Goal: Check status: Check status

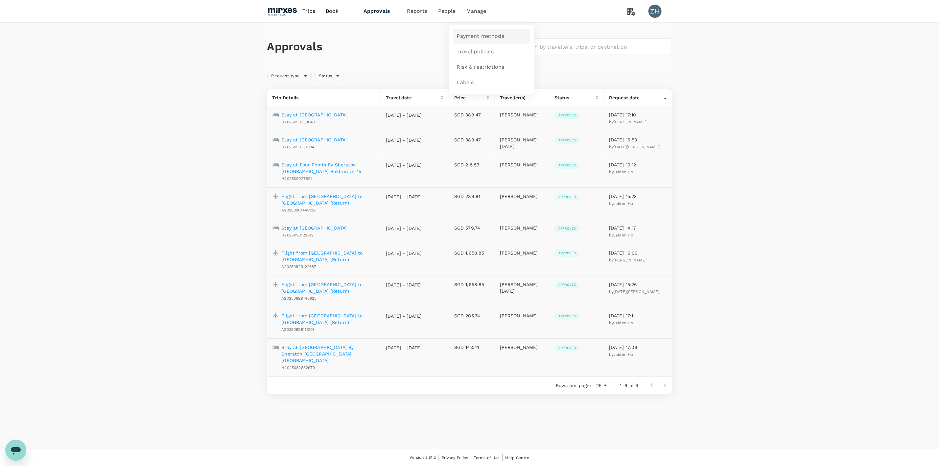
click at [470, 34] on span "Payment methods" at bounding box center [480, 37] width 47 height 8
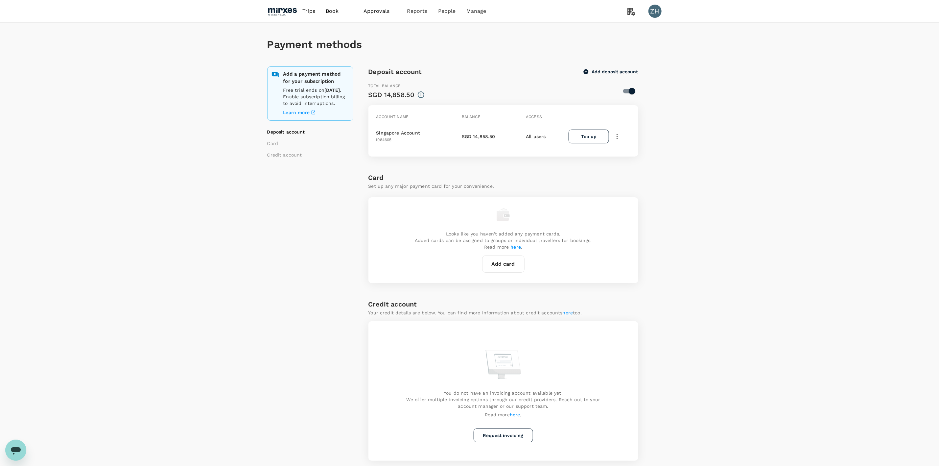
click at [377, 12] on span "Approvals" at bounding box center [379, 11] width 33 height 8
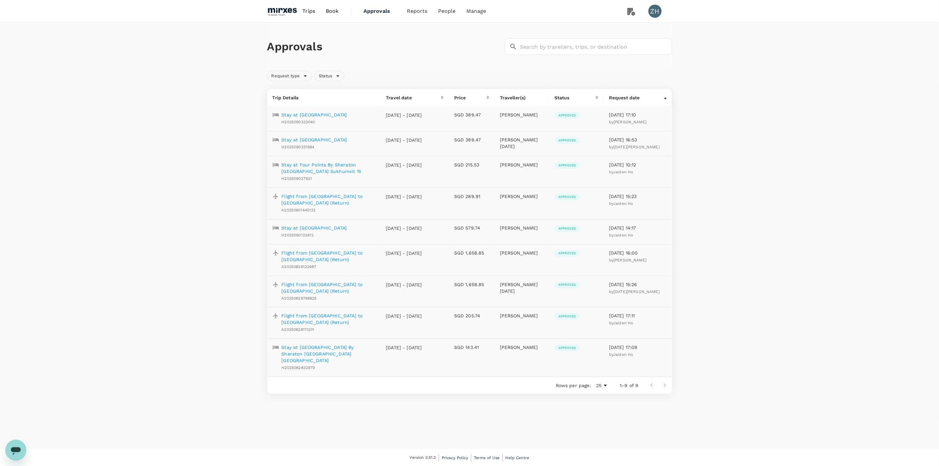
click at [346, 137] on p "Stay at [GEOGRAPHIC_DATA]" at bounding box center [314, 139] width 65 height 7
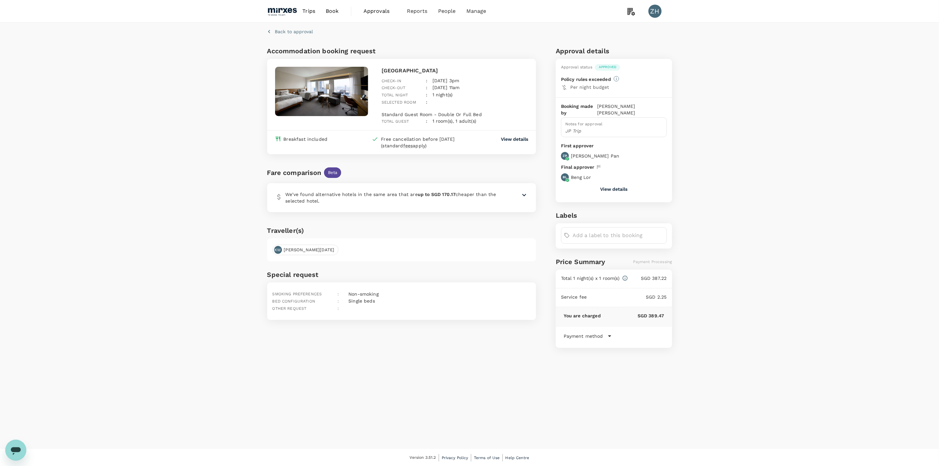
drag, startPoint x: 452, startPoint y: 68, endPoint x: 381, endPoint y: 68, distance: 71.6
click at [381, 68] on div "[GEOGRAPHIC_DATA] Check-in : [DATE] 3pm Check-out : [DATE] 11am Total night : 1…" at bounding box center [453, 94] width 149 height 61
copy p "[GEOGRAPHIC_DATA]"
click at [713, 192] on div "Back to approval Accommodation booking request [GEOGRAPHIC_DATA] Check-in : [DA…" at bounding box center [469, 236] width 939 height 426
click at [516, 137] on p "View details" at bounding box center [514, 139] width 27 height 7
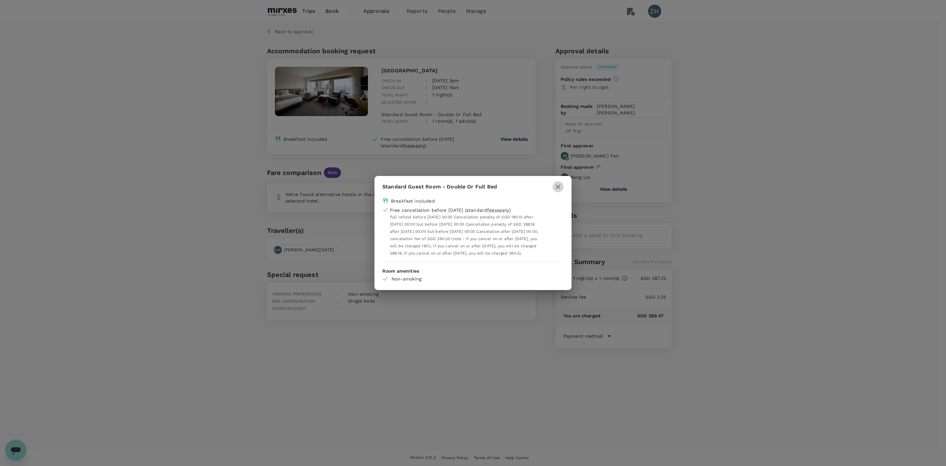
click at [560, 185] on icon "button" at bounding box center [558, 187] width 8 height 8
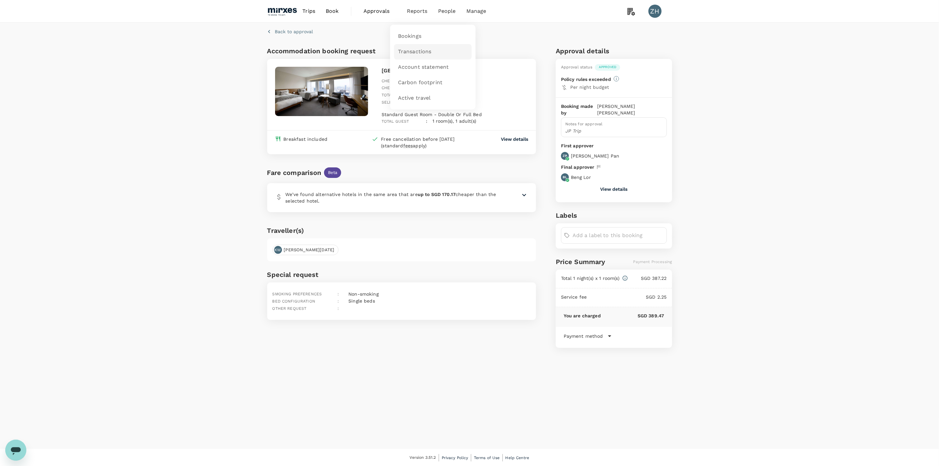
click at [412, 49] on span "Transactions" at bounding box center [415, 52] width 34 height 8
